Goal: Communication & Community: Answer question/provide support

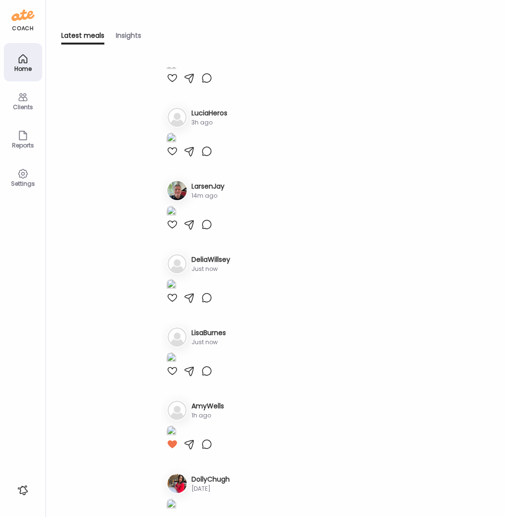
scroll to position [116, 0]
type input "**********"
click at [173, 10] on div at bounding box center [172, 3] width 11 height 11
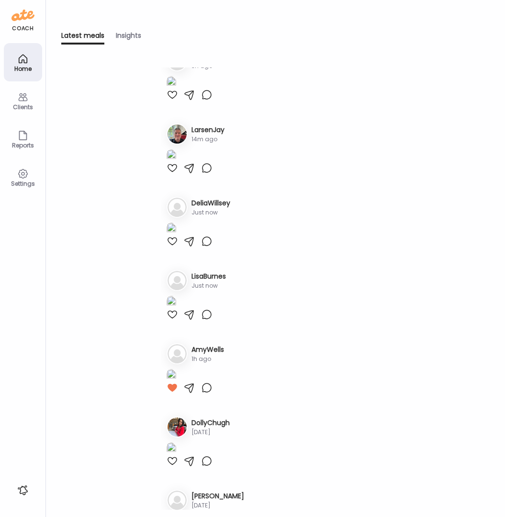
scroll to position [289, 0]
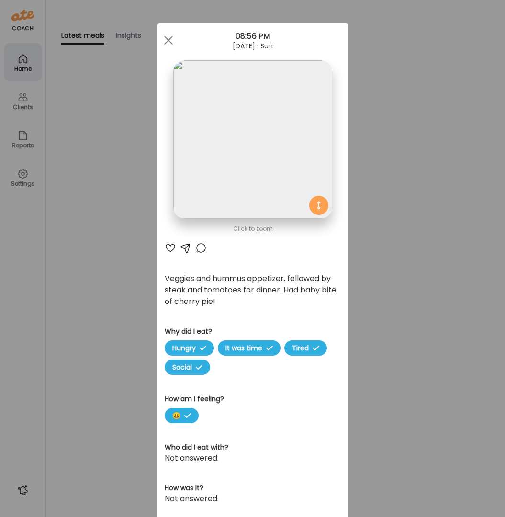
click at [166, 247] on div at bounding box center [170, 247] width 11 height 11
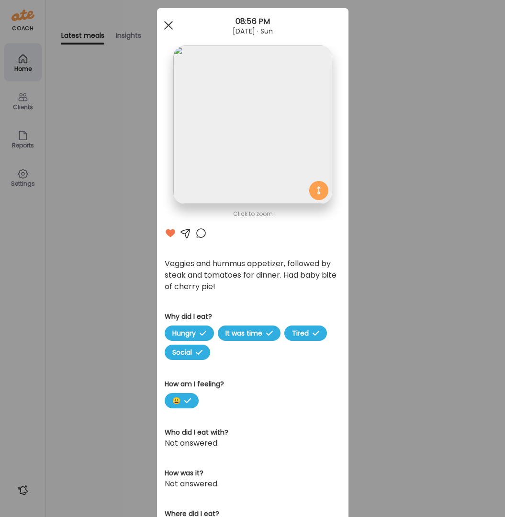
scroll to position [17, 0]
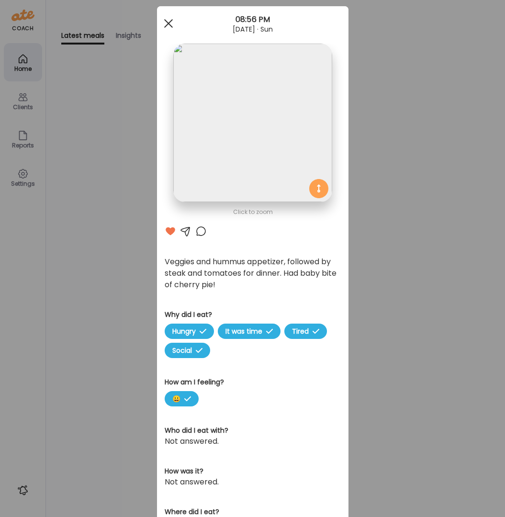
click at [168, 43] on div "Click to zoom AteMate AI Veggies and hummus appetizer, followed by steak and to…" at bounding box center [253, 317] width 192 height 623
click at [165, 25] on div at bounding box center [168, 23] width 19 height 19
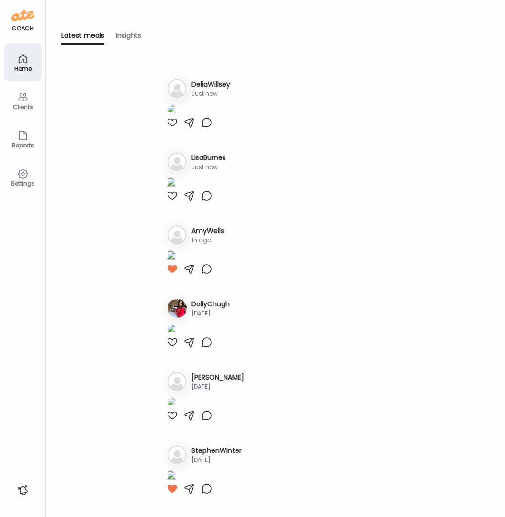
scroll to position [871, 0]
click at [176, 44] on img at bounding box center [172, 37] width 10 height 13
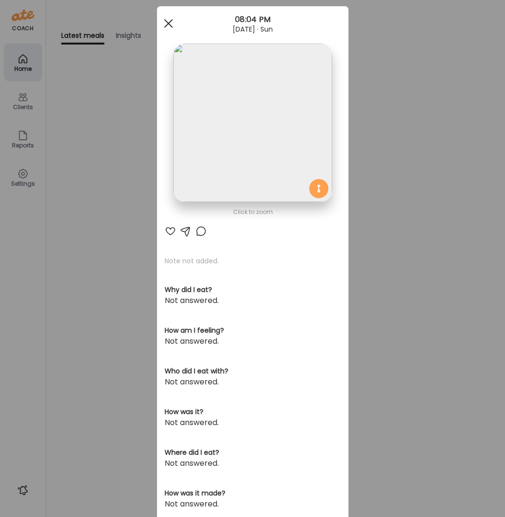
drag, startPoint x: 163, startPoint y: 21, endPoint x: 170, endPoint y: 65, distance: 44.2
click at [164, 22] on div at bounding box center [168, 23] width 19 height 19
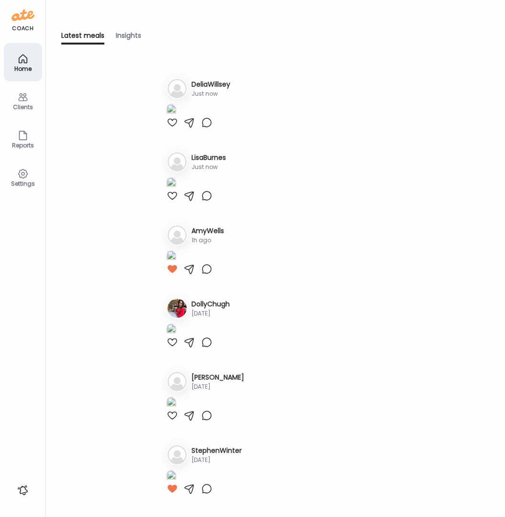
click at [18, 101] on icon at bounding box center [22, 96] width 11 height 11
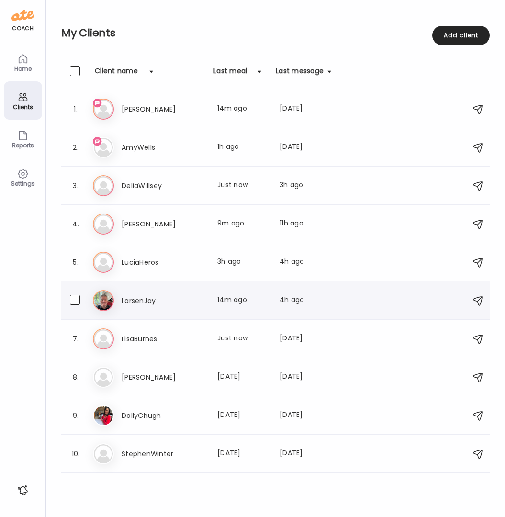
click at [140, 302] on h3 "LarsenJay" at bounding box center [164, 300] width 84 height 11
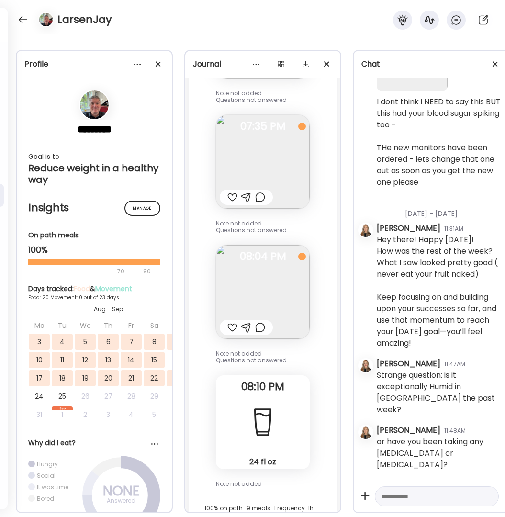
scroll to position [37092, 0]
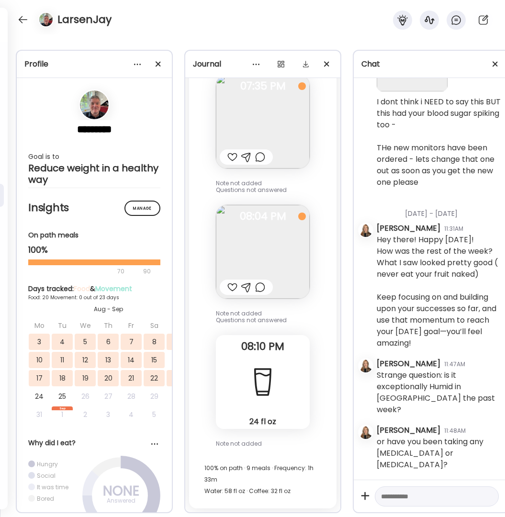
click at [245, 282] on div at bounding box center [246, 287] width 10 height 11
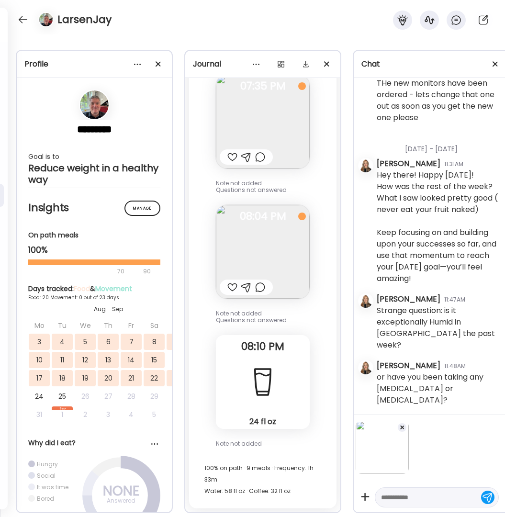
click at [409, 495] on textarea at bounding box center [428, 497] width 94 height 11
type textarea "**********"
click at [489, 488] on div "**********" at bounding box center [437, 484] width 124 height 43
click at [485, 490] on div at bounding box center [487, 496] width 13 height 13
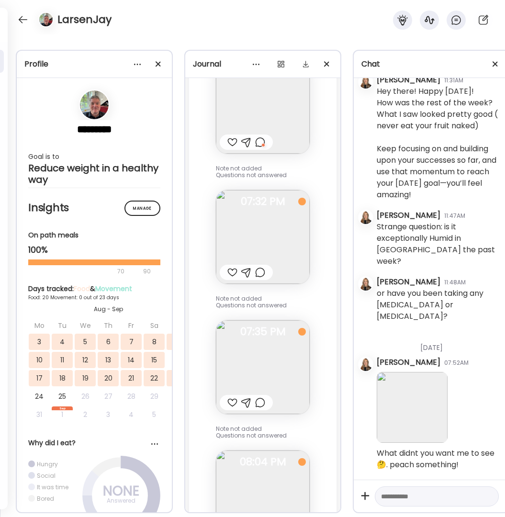
scroll to position [36848, 0]
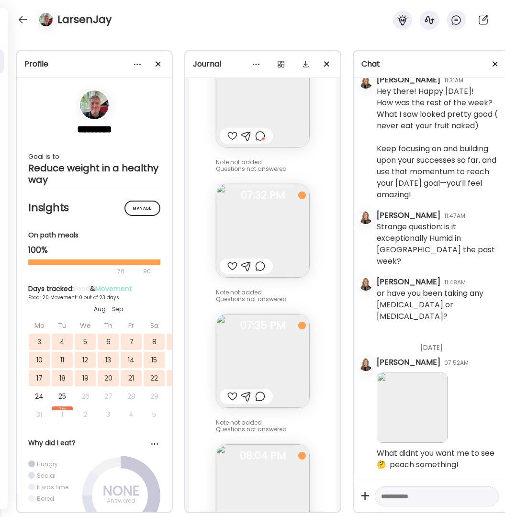
click at [269, 346] on img at bounding box center [263, 361] width 94 height 94
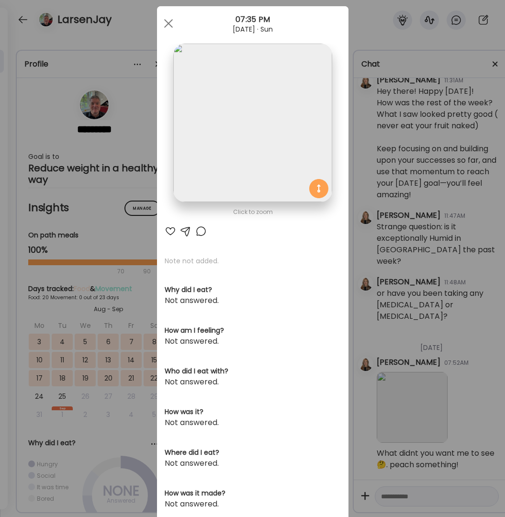
click at [165, 230] on div at bounding box center [170, 230] width 11 height 11
click at [127, 243] on div "Ate Coach Dashboard Wahoo! It’s official Take a moment to set up your Coach Pro…" at bounding box center [252, 258] width 505 height 517
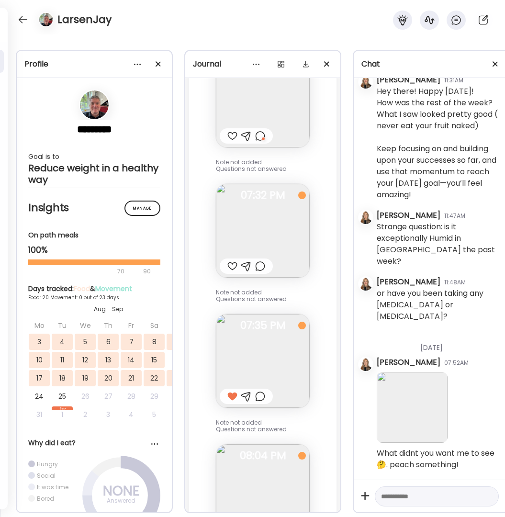
scroll to position [36732, 0]
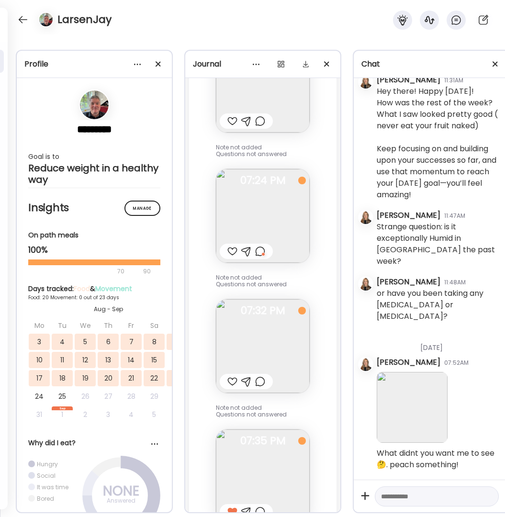
click at [230, 249] on div at bounding box center [232, 251] width 10 height 11
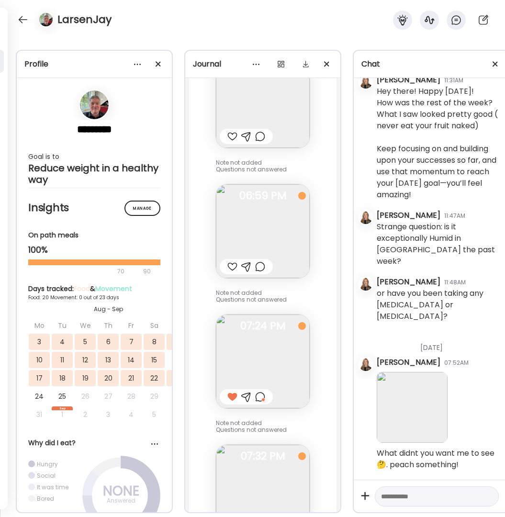
scroll to position [36560, 0]
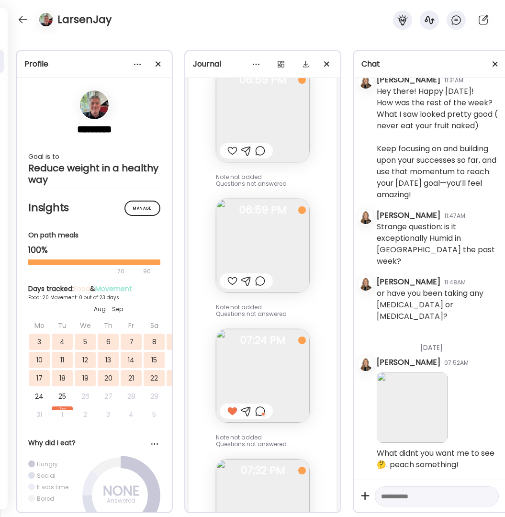
click at [231, 281] on div at bounding box center [232, 280] width 10 height 11
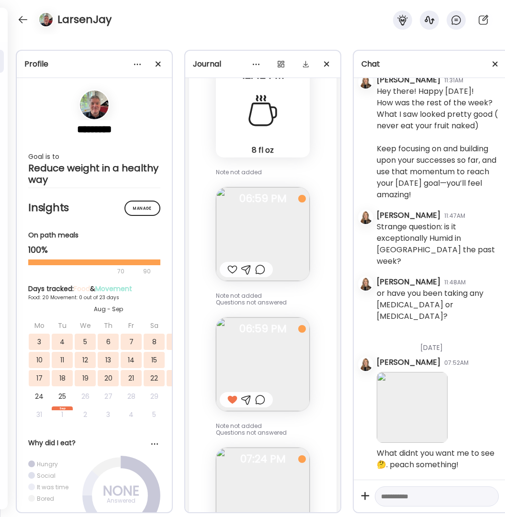
scroll to position [36437, 0]
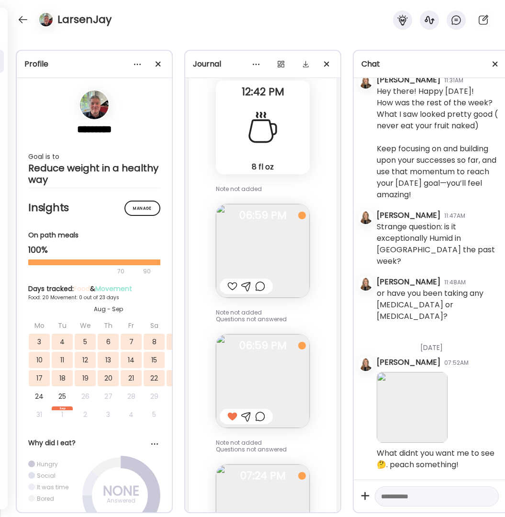
click at [231, 284] on div at bounding box center [232, 286] width 10 height 11
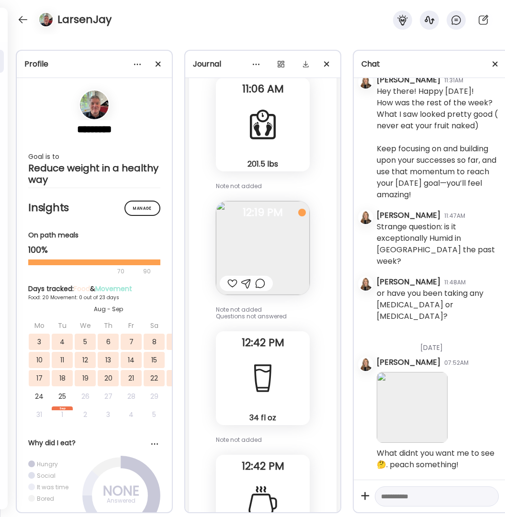
scroll to position [36061, 0]
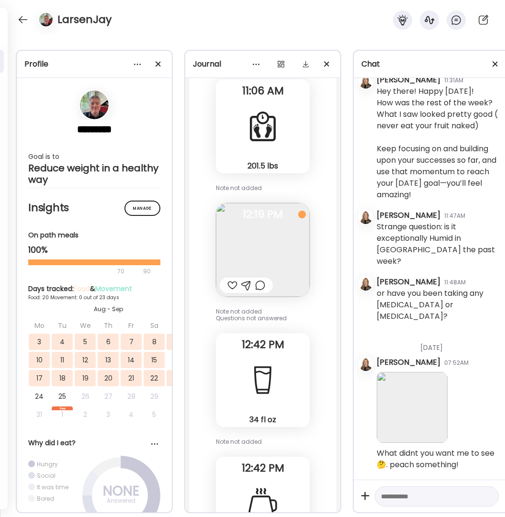
click at [233, 282] on div at bounding box center [232, 285] width 10 height 11
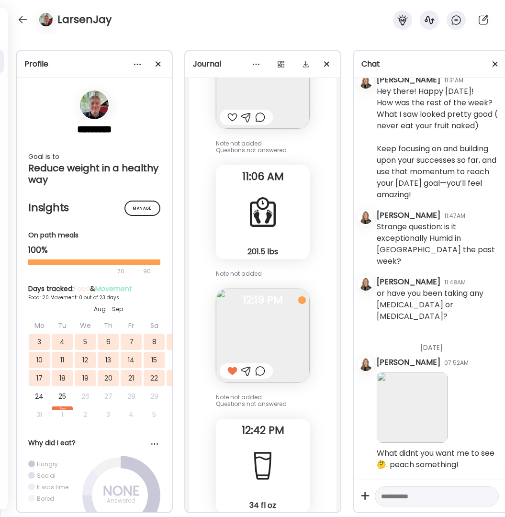
scroll to position [35953, 0]
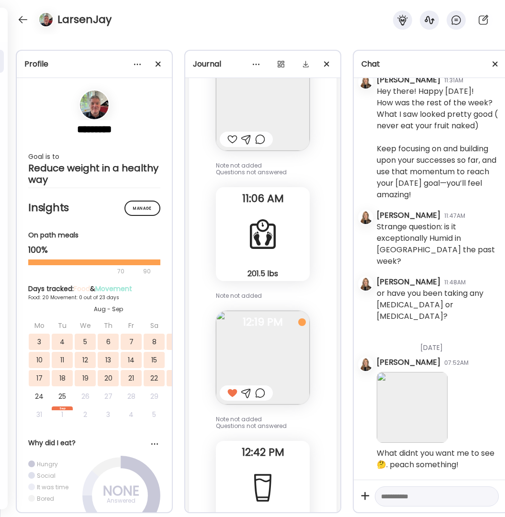
click at [417, 494] on textarea at bounding box center [428, 496] width 94 height 11
type textarea "*"
click at [418, 491] on textarea "*********" at bounding box center [428, 496] width 94 height 11
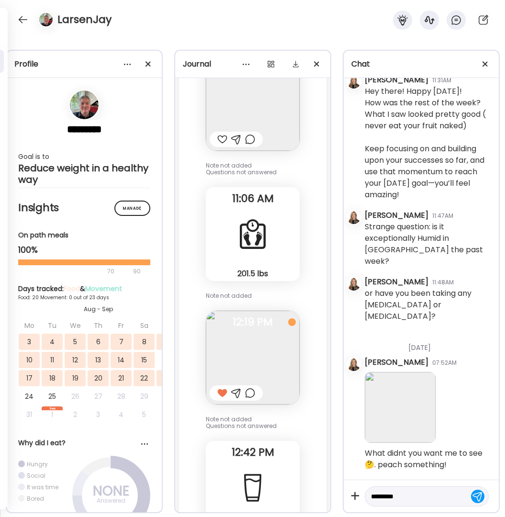
type textarea "********"
click at [478, 490] on div at bounding box center [477, 496] width 13 height 13
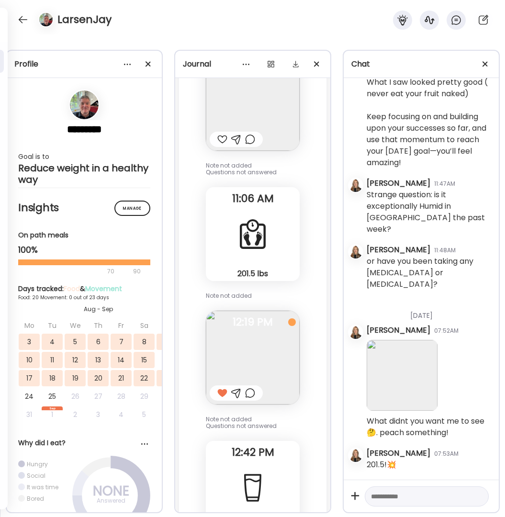
scroll to position [5747, 0]
click at [412, 491] on textarea at bounding box center [418, 496] width 94 height 11
click at [422, 490] on textarea "**********" at bounding box center [418, 473] width 94 height 57
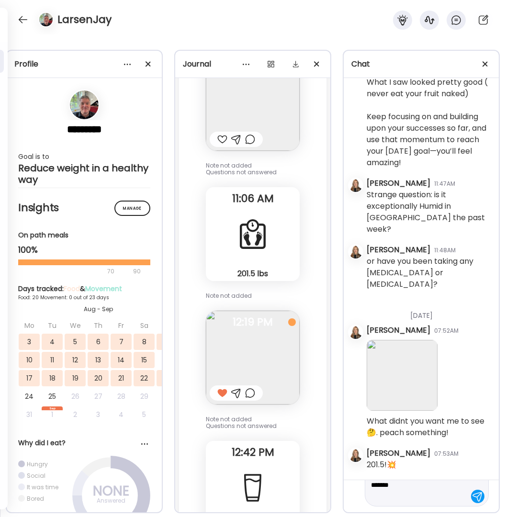
click at [449, 478] on textarea "**********" at bounding box center [418, 467] width 94 height 69
type textarea "**********"
click at [471, 490] on div at bounding box center [477, 496] width 13 height 13
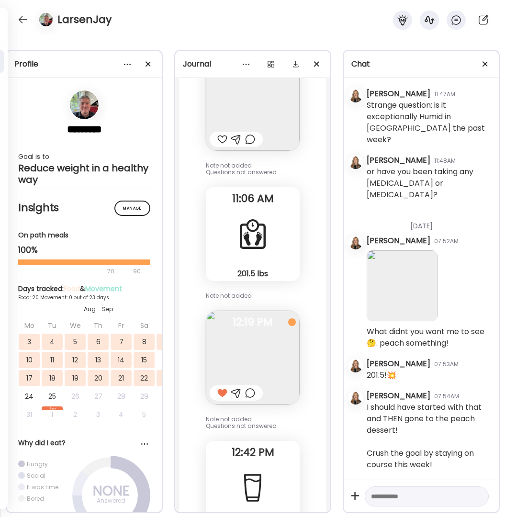
scroll to position [5837, 0]
click at [221, 135] on div at bounding box center [222, 139] width 10 height 11
